Goal: Find specific page/section: Find specific page/section

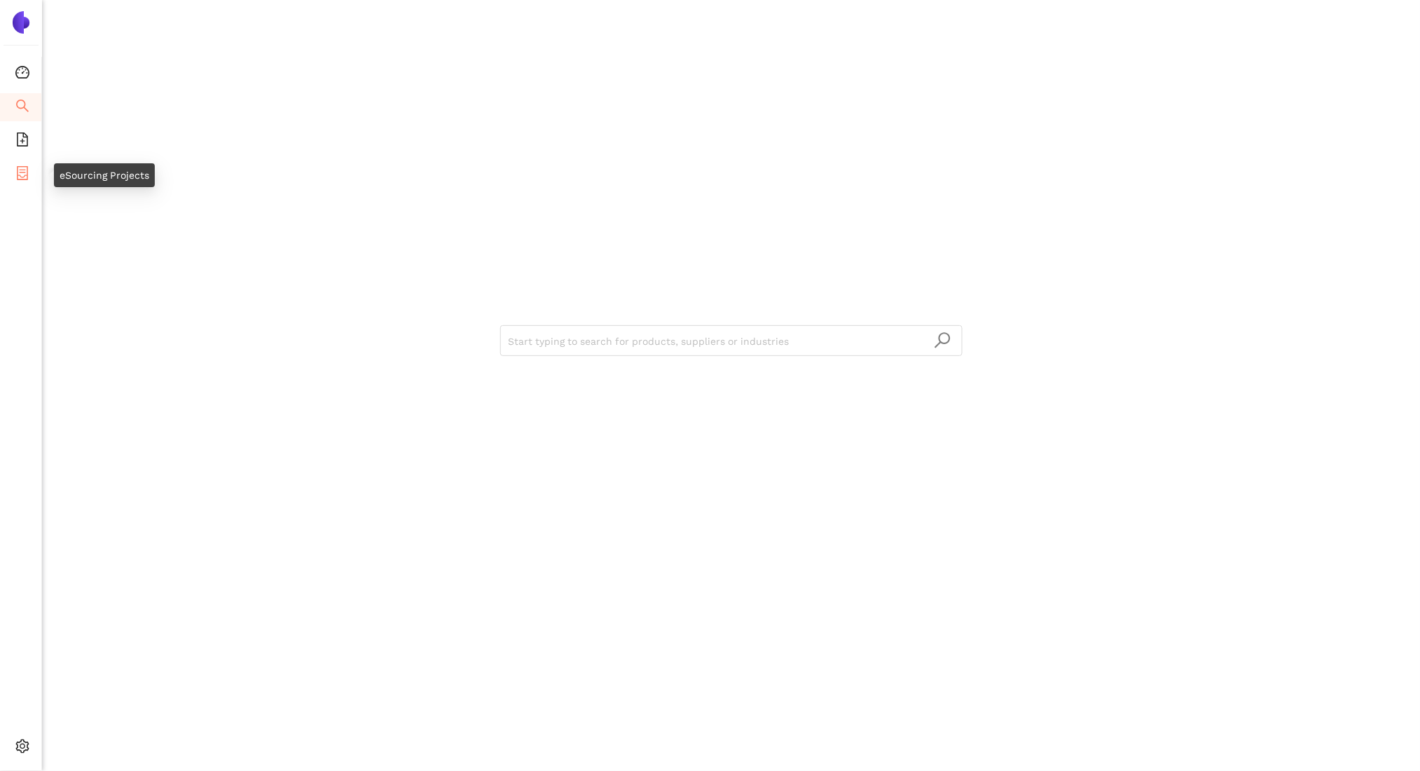
click at [29, 177] on li "eSourcing Projects" at bounding box center [20, 174] width 41 height 28
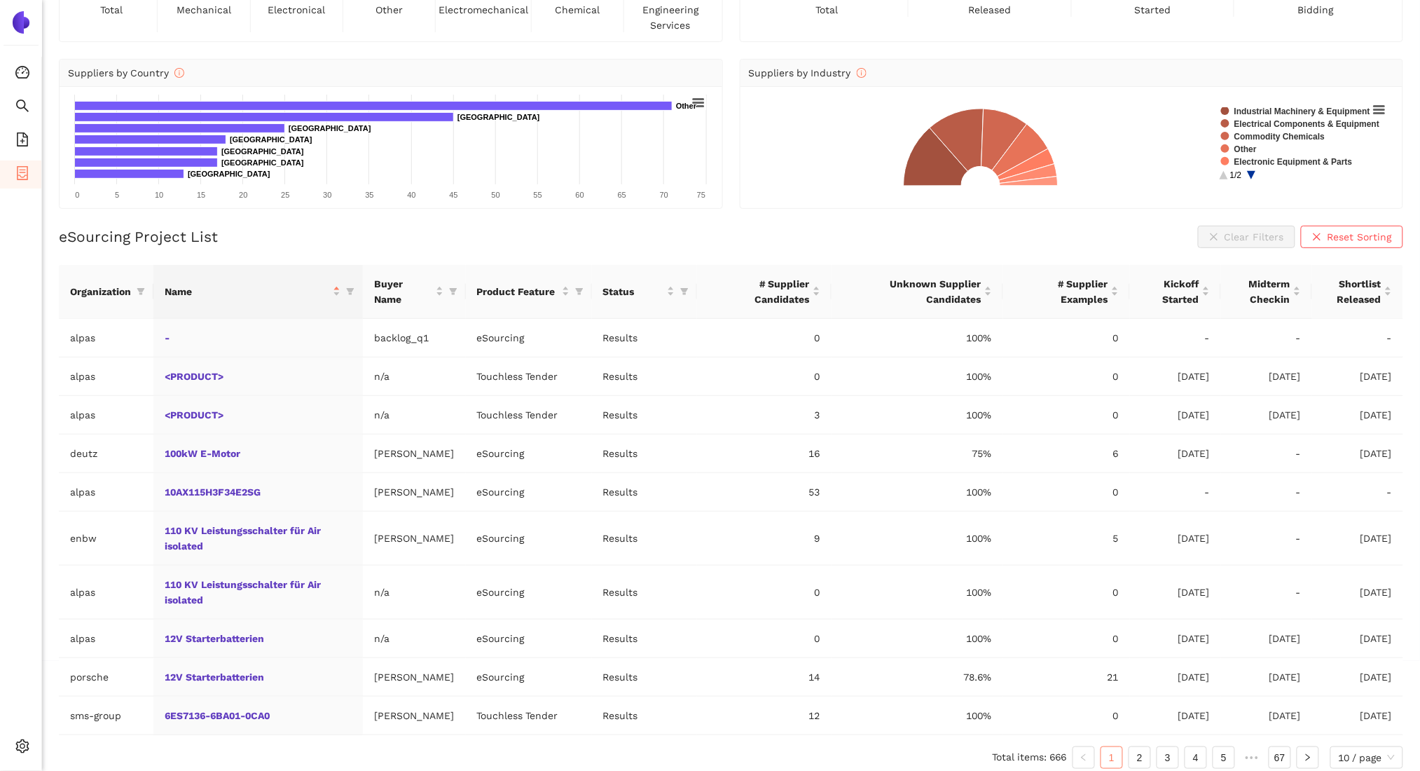
scroll to position [113, 0]
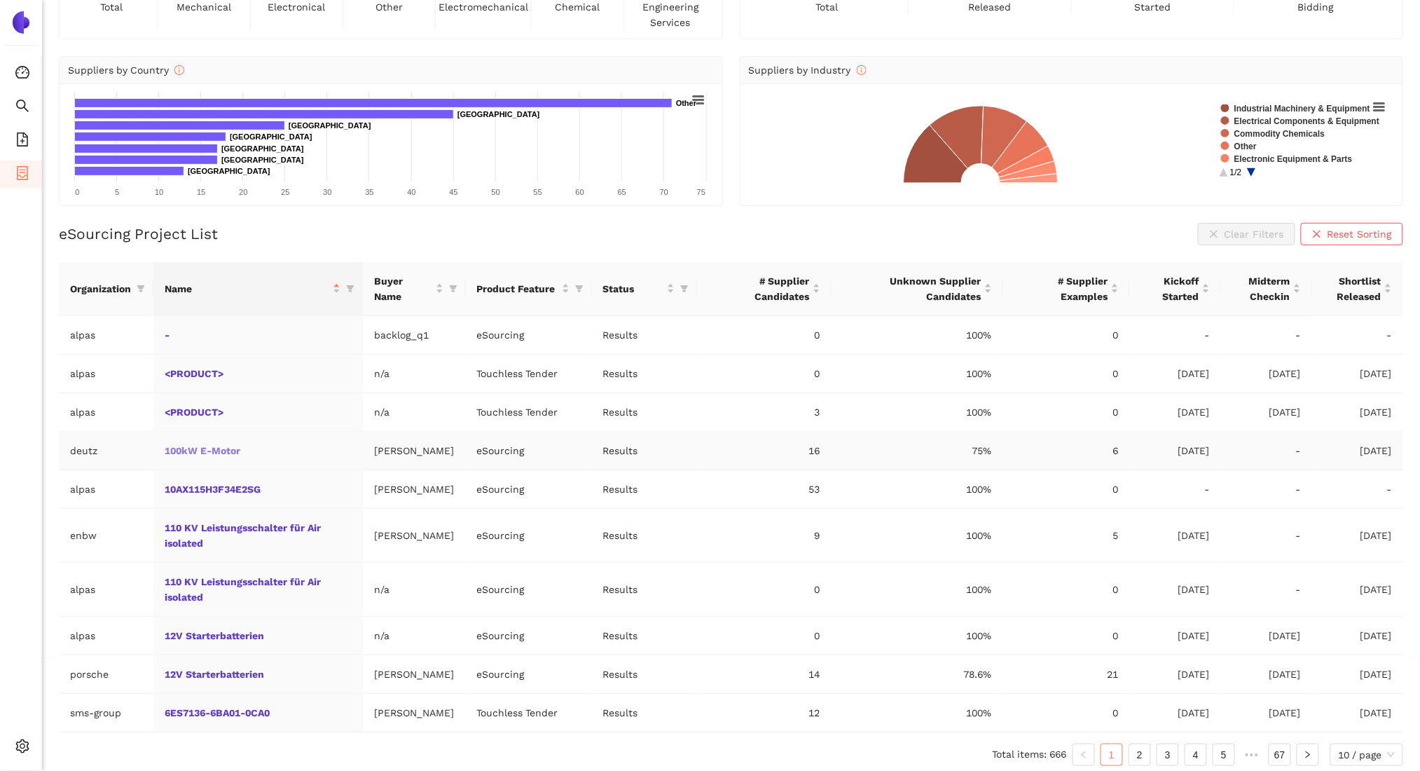
click at [0, 0] on link "100kW E-Motor" at bounding box center [0, 0] width 0 height 0
